Goal: Information Seeking & Learning: Learn about a topic

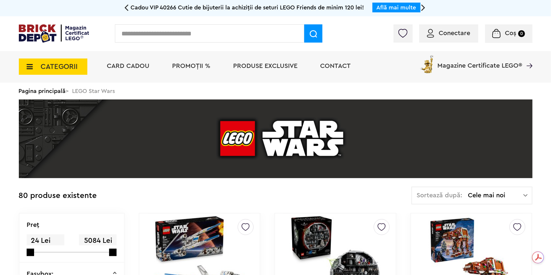
click at [38, 36] on img at bounding box center [54, 33] width 70 height 18
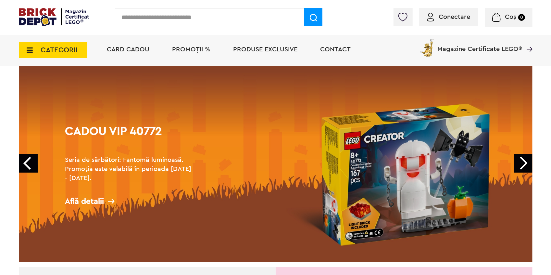
scroll to position [32, 0]
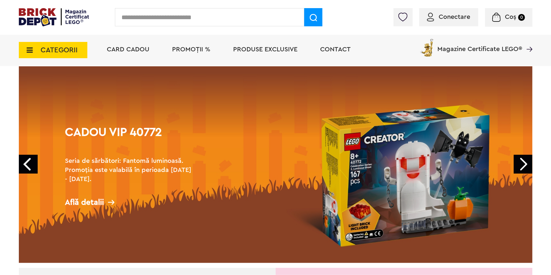
click at [522, 163] on link "Next" at bounding box center [523, 164] width 19 height 19
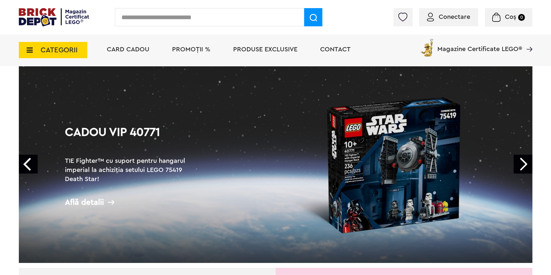
click at [236, 188] on link "Cadou VIP 40771 TIE Fighter™ cu suport pentru hangarul imperial la achiziția se…" at bounding box center [276, 164] width 514 height 196
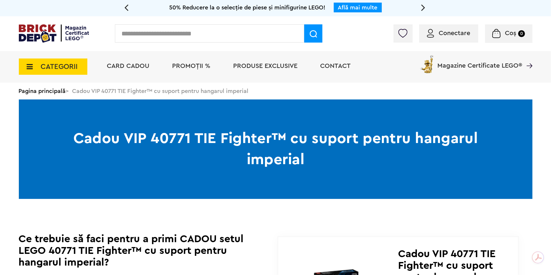
click at [38, 90] on link "Pagina principală" at bounding box center [42, 91] width 47 height 6
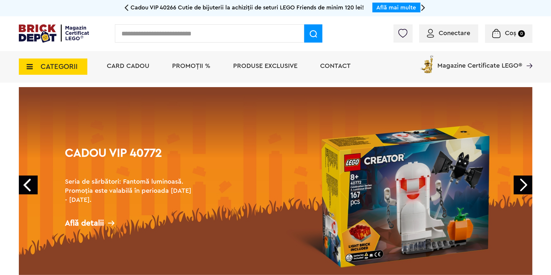
click at [527, 183] on link "Next" at bounding box center [523, 184] width 19 height 19
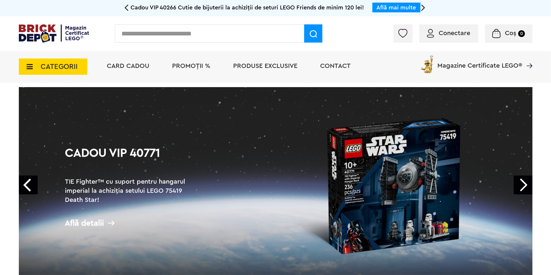
click at [528, 183] on link "Next" at bounding box center [523, 184] width 19 height 19
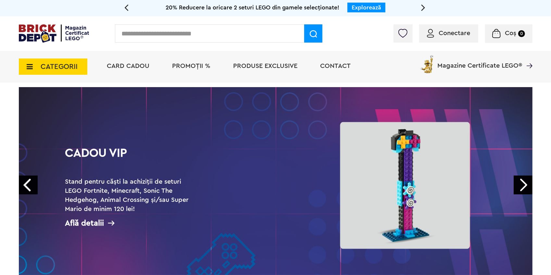
click at [528, 183] on link "Next" at bounding box center [523, 184] width 19 height 19
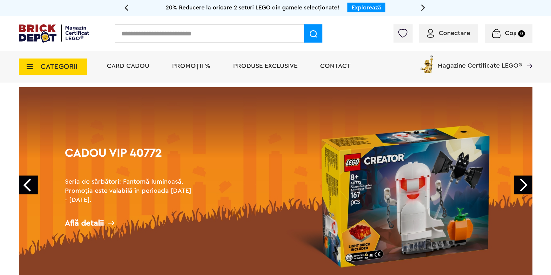
click at [193, 66] on span "PROMOȚII %" at bounding box center [191, 66] width 38 height 6
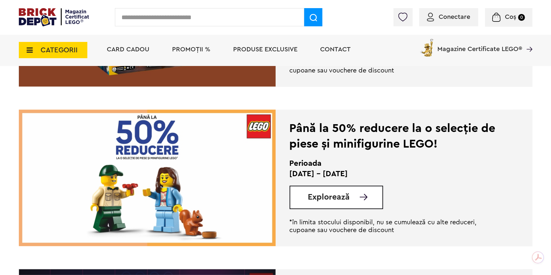
scroll to position [1072, 0]
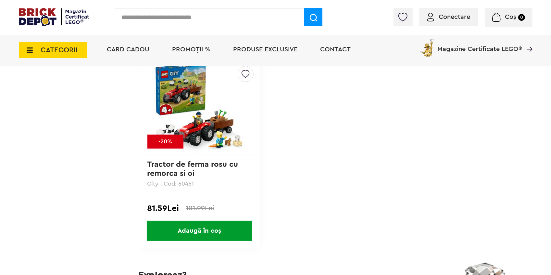
scroll to position [3345, 0]
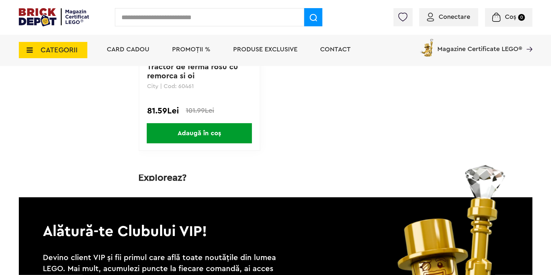
click at [48, 51] on span "CATEGORII" at bounding box center [59, 49] width 37 height 7
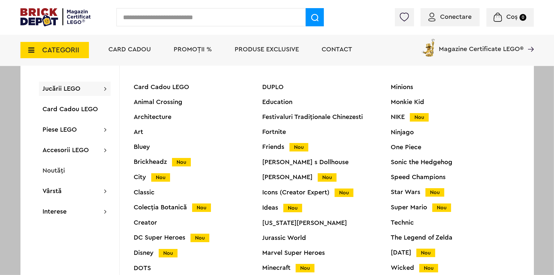
click at [407, 193] on div "Star Wars Nou" at bounding box center [455, 192] width 129 height 7
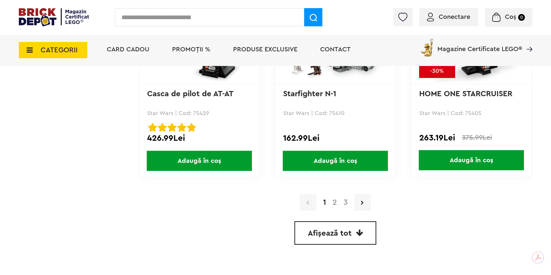
scroll to position [1851, 0]
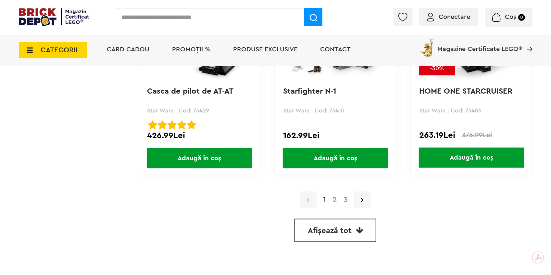
click at [338, 201] on link "2" at bounding box center [334, 200] width 11 height 8
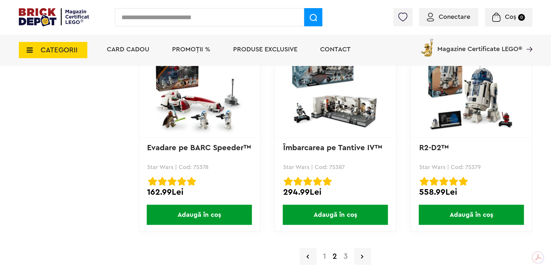
scroll to position [1894, 0]
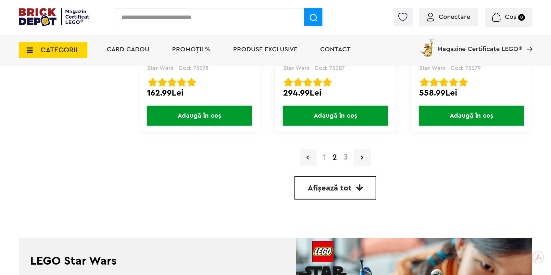
click at [346, 158] on link "3" at bounding box center [345, 157] width 11 height 8
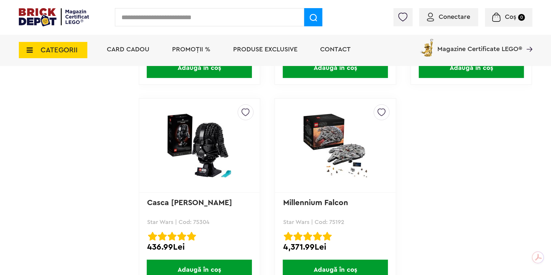
scroll to position [1740, 0]
